Goal: Information Seeking & Learning: Learn about a topic

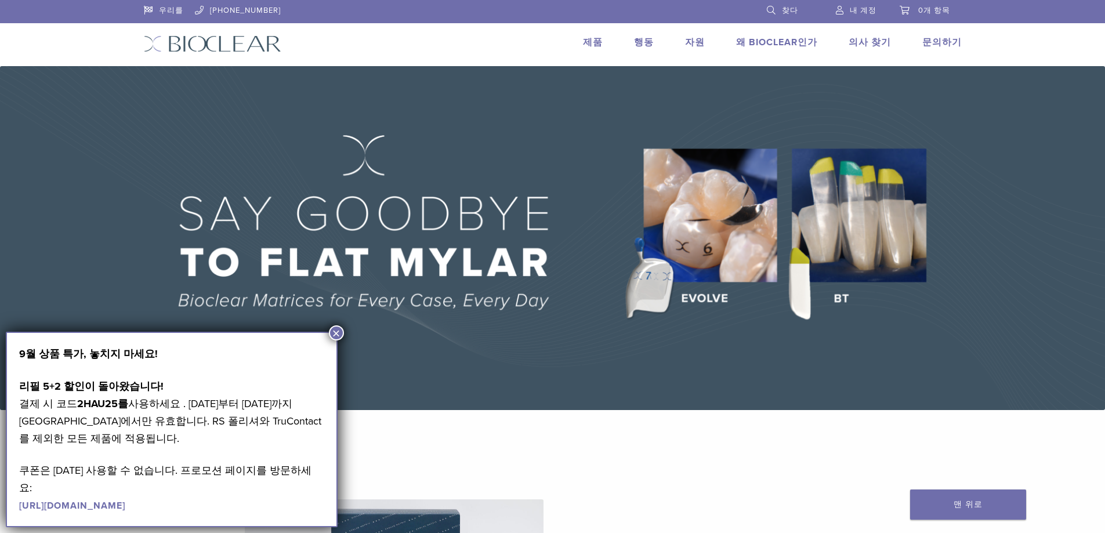
click at [344, 332] on button "×" at bounding box center [336, 333] width 15 height 15
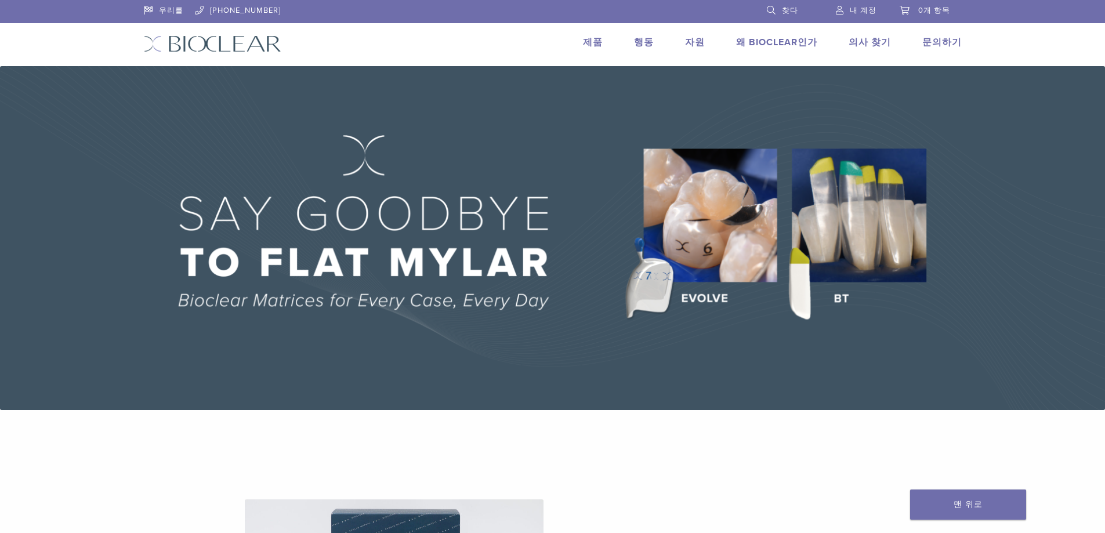
click at [596, 42] on font "제품" at bounding box center [593, 43] width 20 height 12
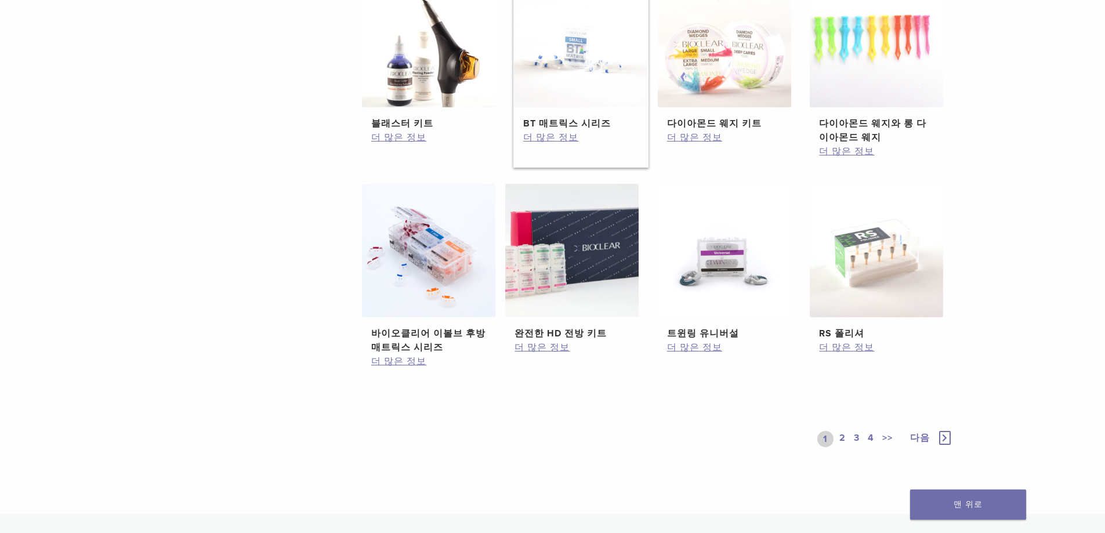
scroll to position [754, 0]
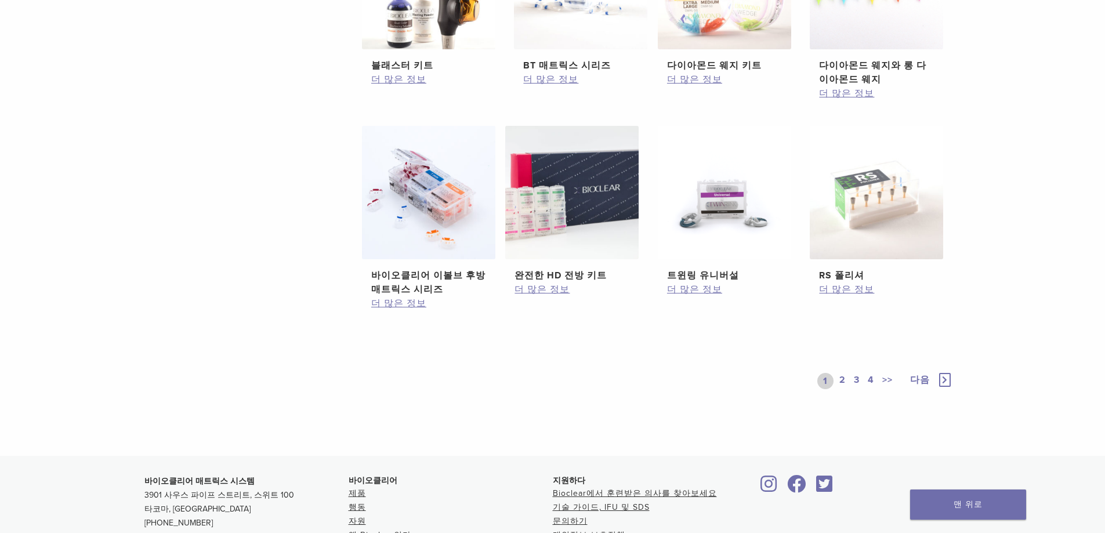
click at [844, 380] on font "2" at bounding box center [843, 380] width 6 height 12
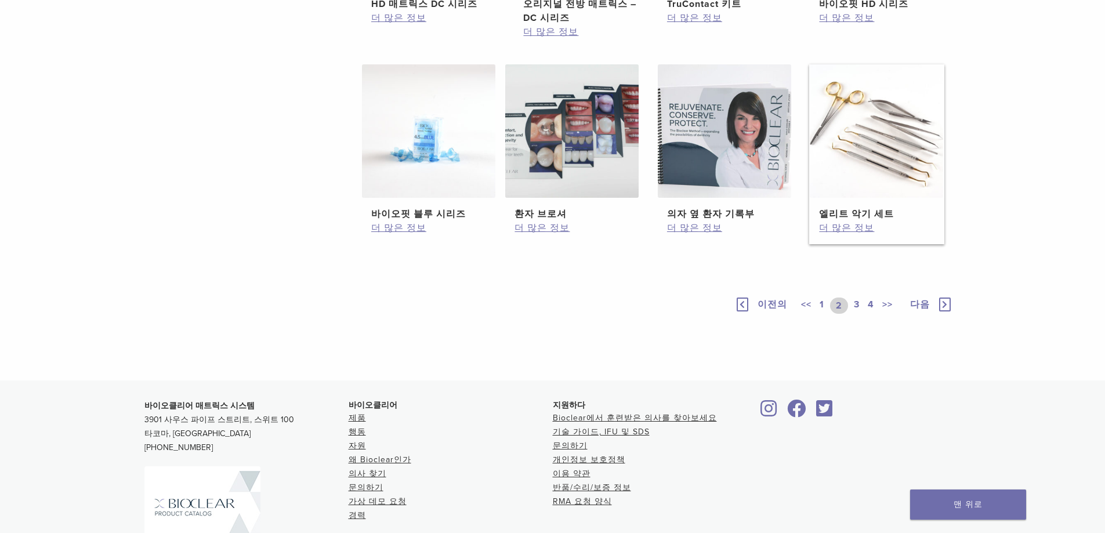
scroll to position [754, 0]
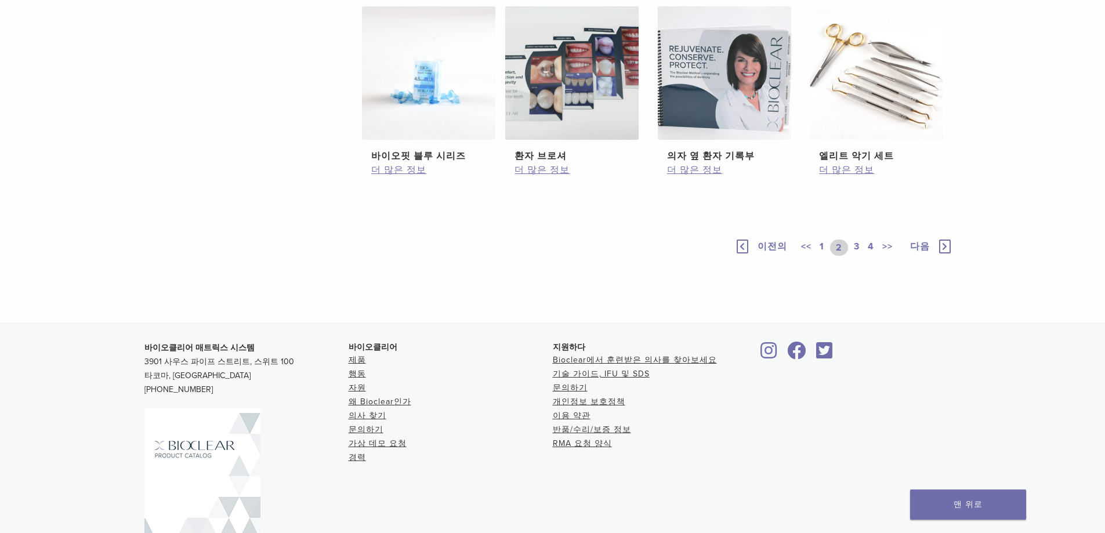
click at [855, 252] on font "3" at bounding box center [857, 247] width 6 height 12
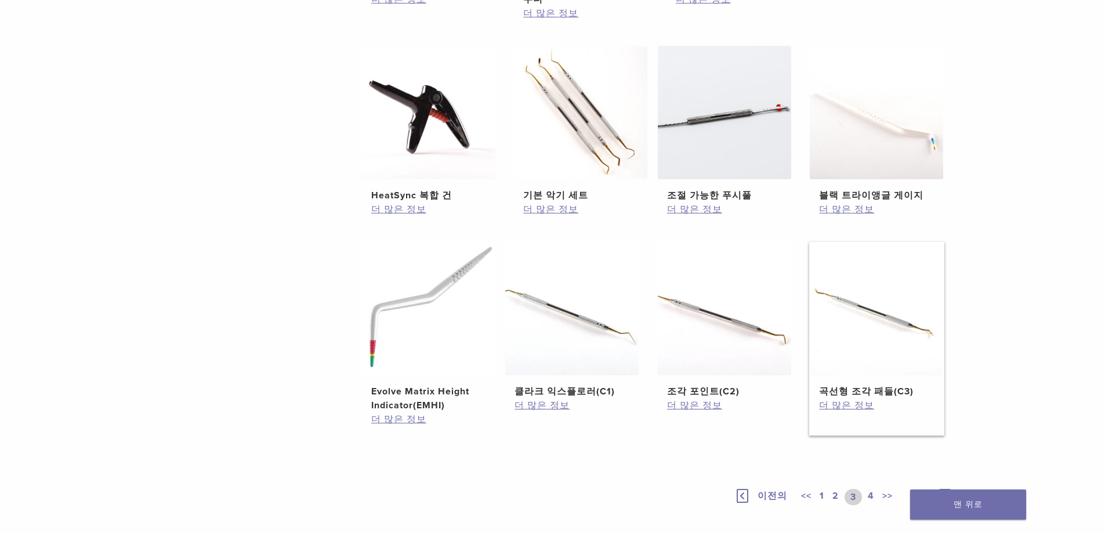
scroll to position [812, 0]
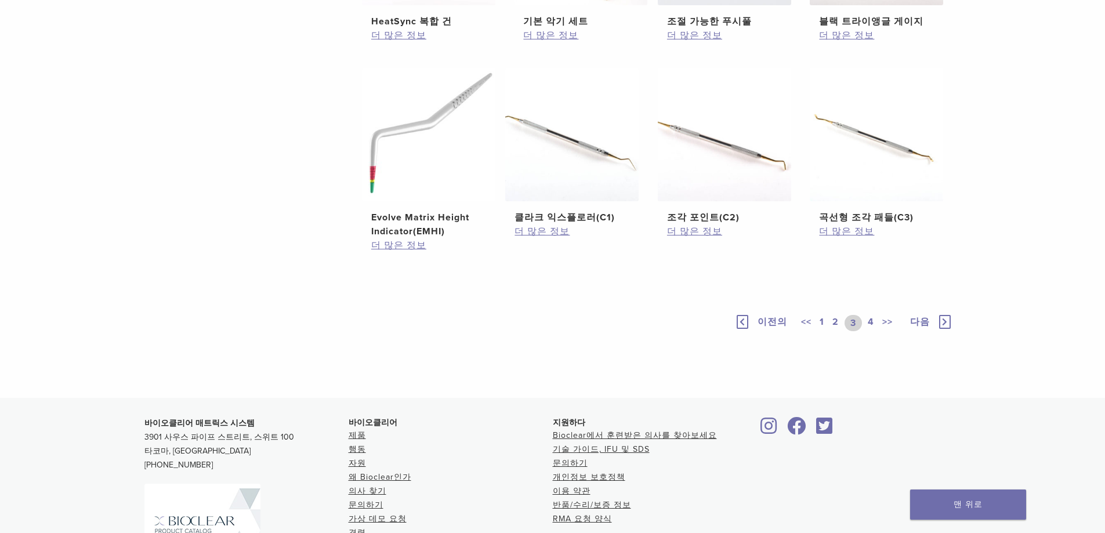
click at [868, 322] on font "4" at bounding box center [871, 322] width 6 height 12
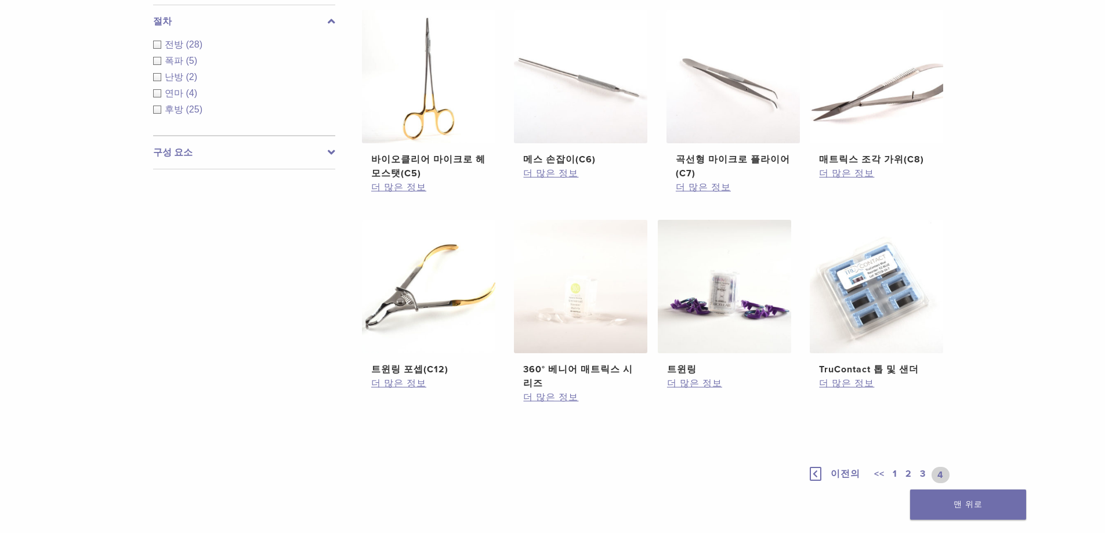
scroll to position [638, 0]
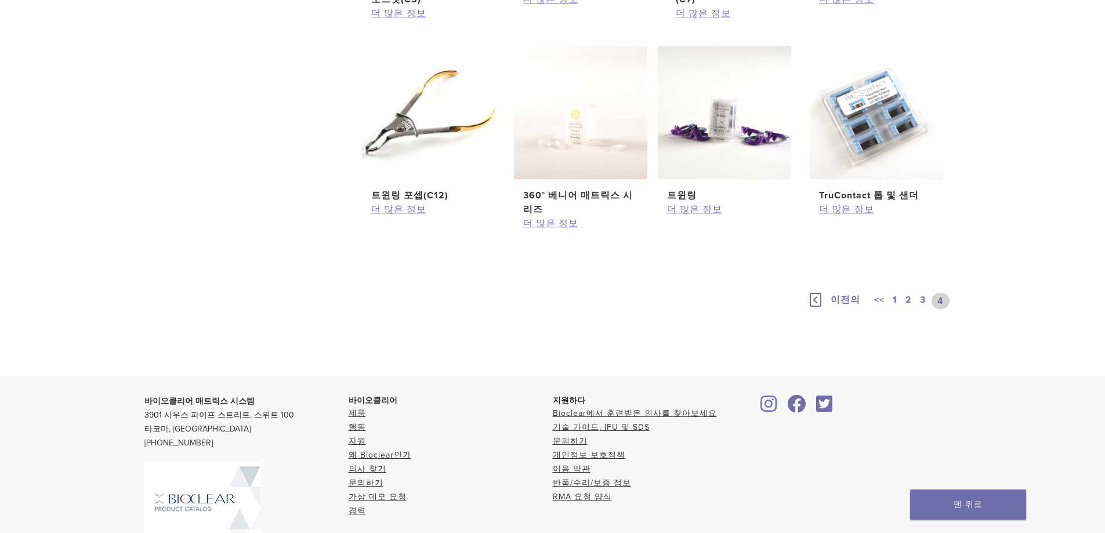
click at [922, 301] on font "3" at bounding box center [923, 300] width 6 height 12
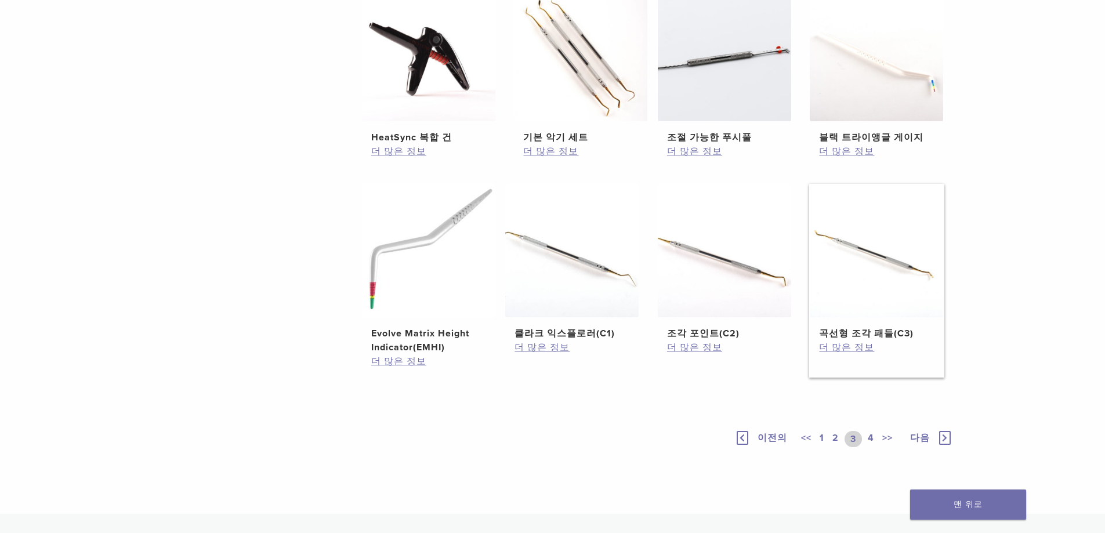
scroll to position [754, 0]
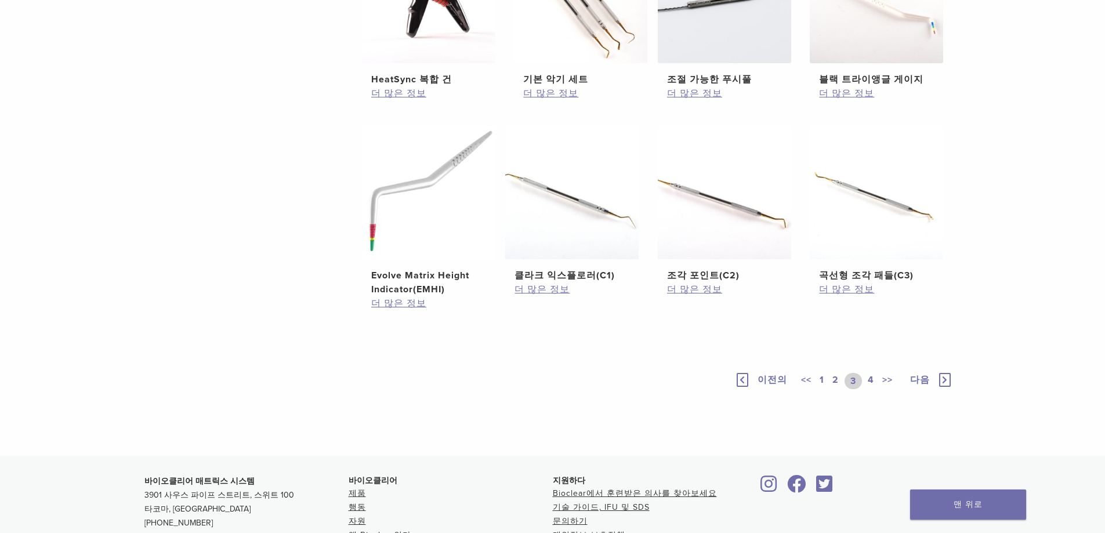
click at [836, 380] on font "2" at bounding box center [836, 380] width 6 height 12
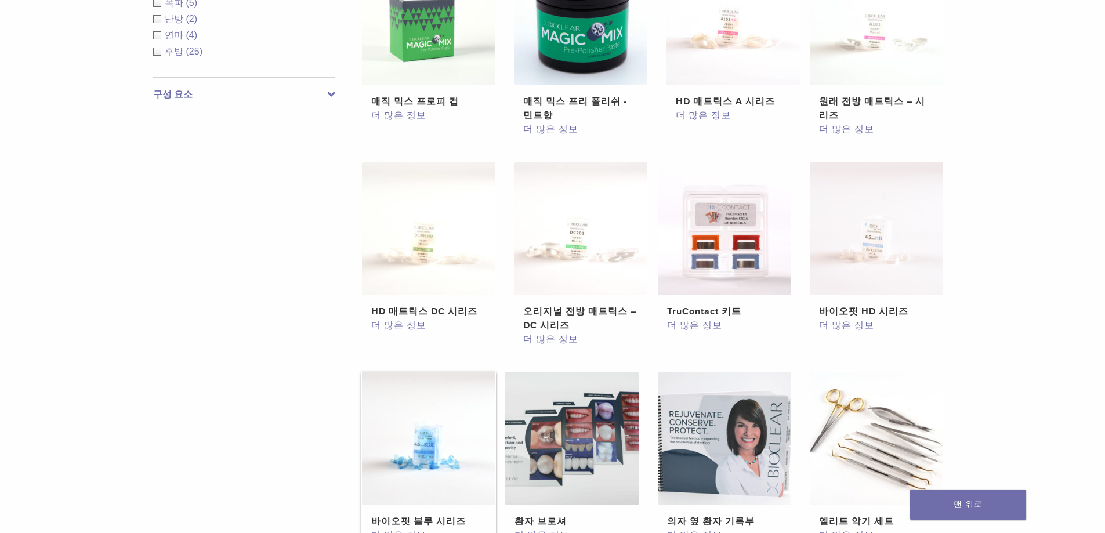
scroll to position [638, 0]
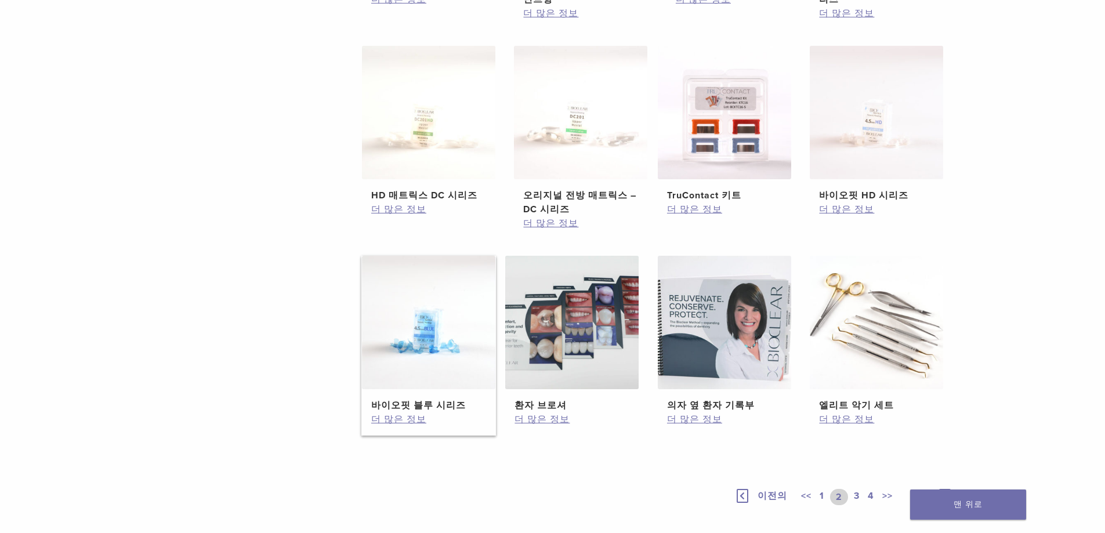
click at [443, 367] on img at bounding box center [428, 322] width 133 height 133
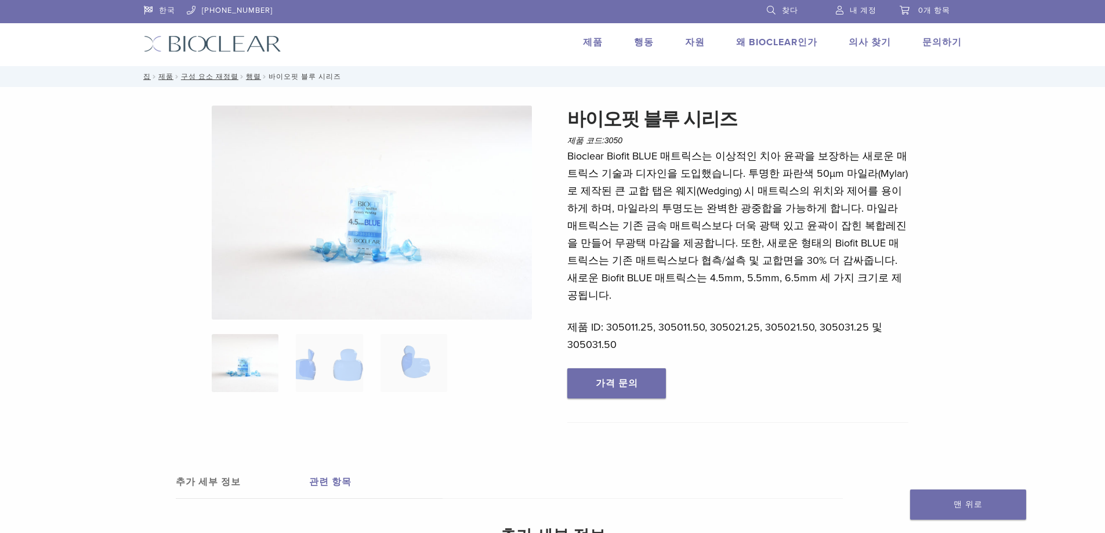
click at [362, 232] on img at bounding box center [372, 213] width 320 height 214
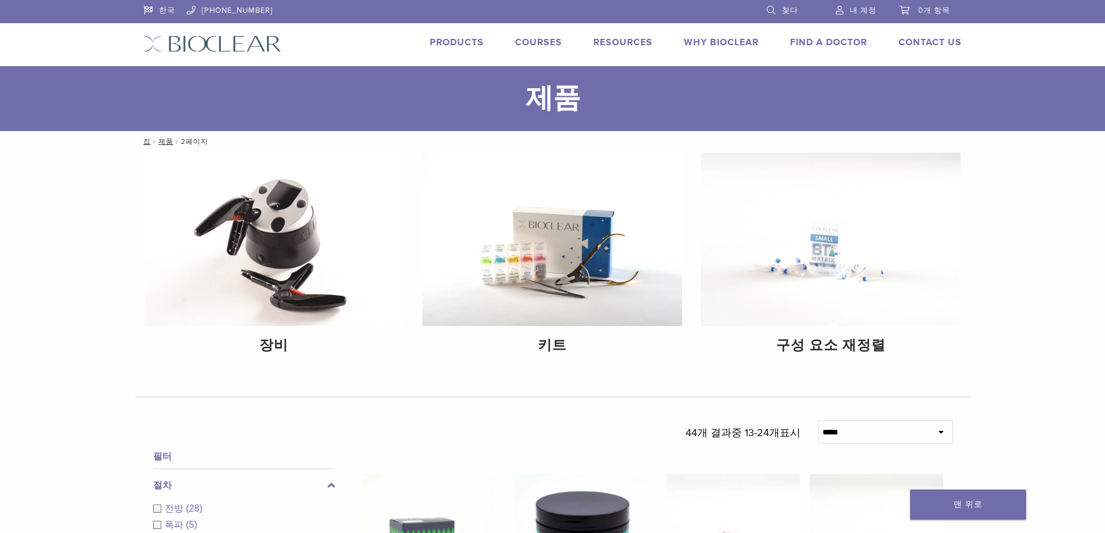
scroll to position [928, 0]
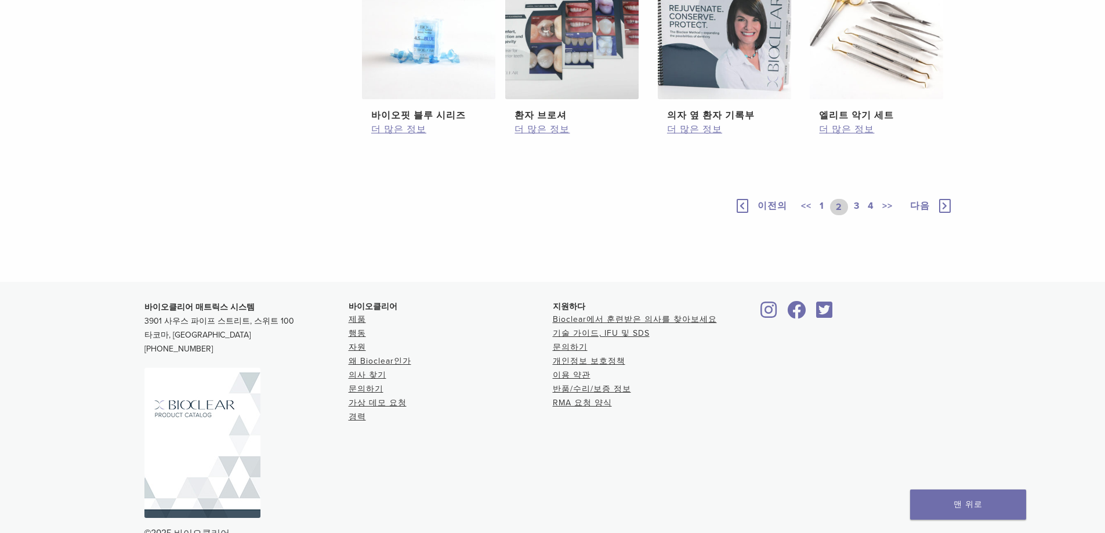
click at [180, 429] on img at bounding box center [202, 443] width 116 height 150
